Goal: Information Seeking & Learning: Learn about a topic

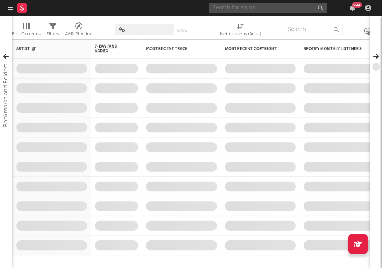
click at [292, 13] on input "text" at bounding box center [268, 8] width 118 height 10
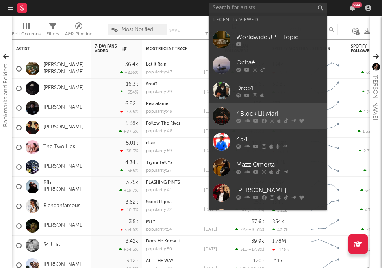
click at [256, 112] on div "4Block Lil Mari" at bounding box center [279, 113] width 87 height 9
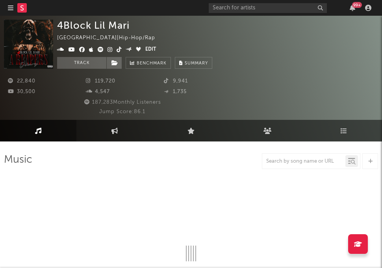
select select "6m"
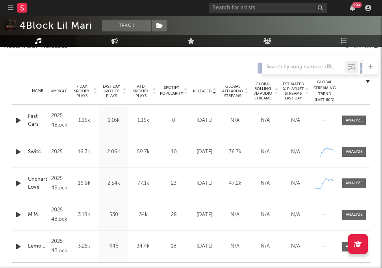
scroll to position [340, 0]
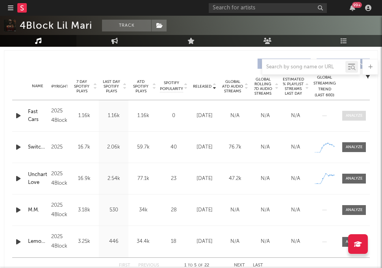
click at [355, 117] on div at bounding box center [354, 116] width 17 height 6
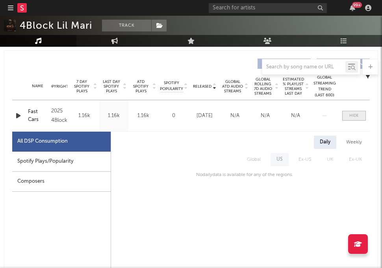
click at [355, 117] on div at bounding box center [353, 116] width 9 height 6
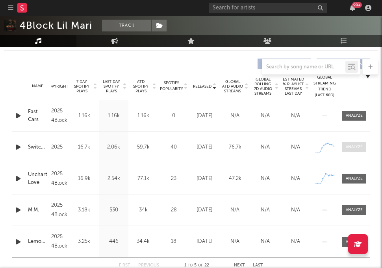
click at [350, 145] on div at bounding box center [354, 147] width 17 height 6
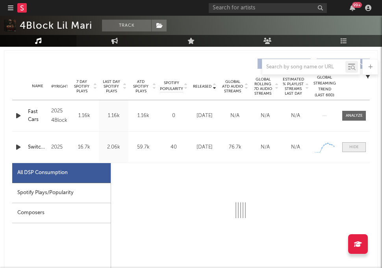
select select "1w"
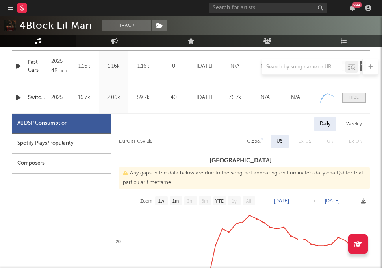
scroll to position [468, 0]
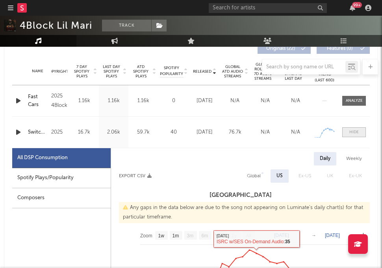
click at [355, 132] on div at bounding box center [353, 132] width 9 height 6
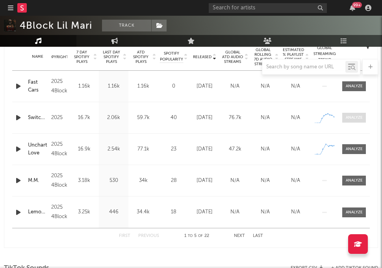
scroll to position [381, 0]
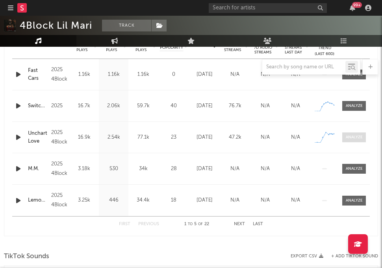
click at [355, 133] on span at bounding box center [354, 138] width 24 height 10
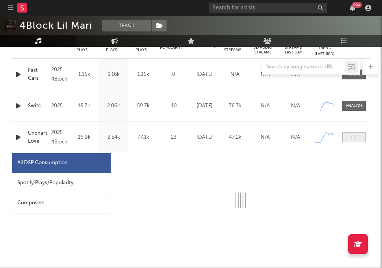
select select "1w"
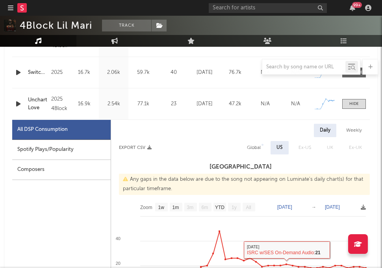
scroll to position [410, 0]
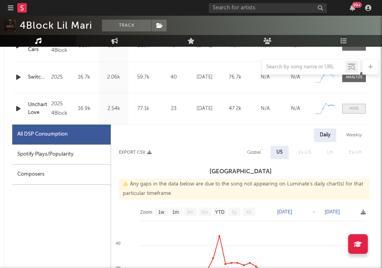
click at [356, 108] on div at bounding box center [353, 109] width 9 height 6
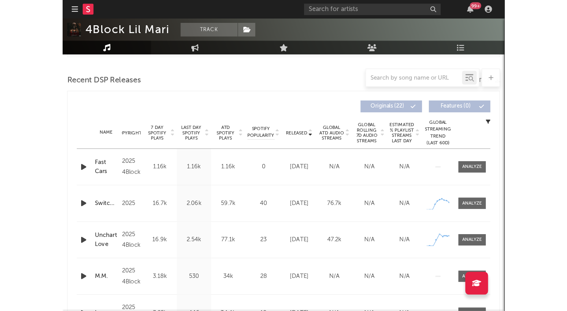
scroll to position [265, 0]
